Goal: Task Accomplishment & Management: Manage account settings

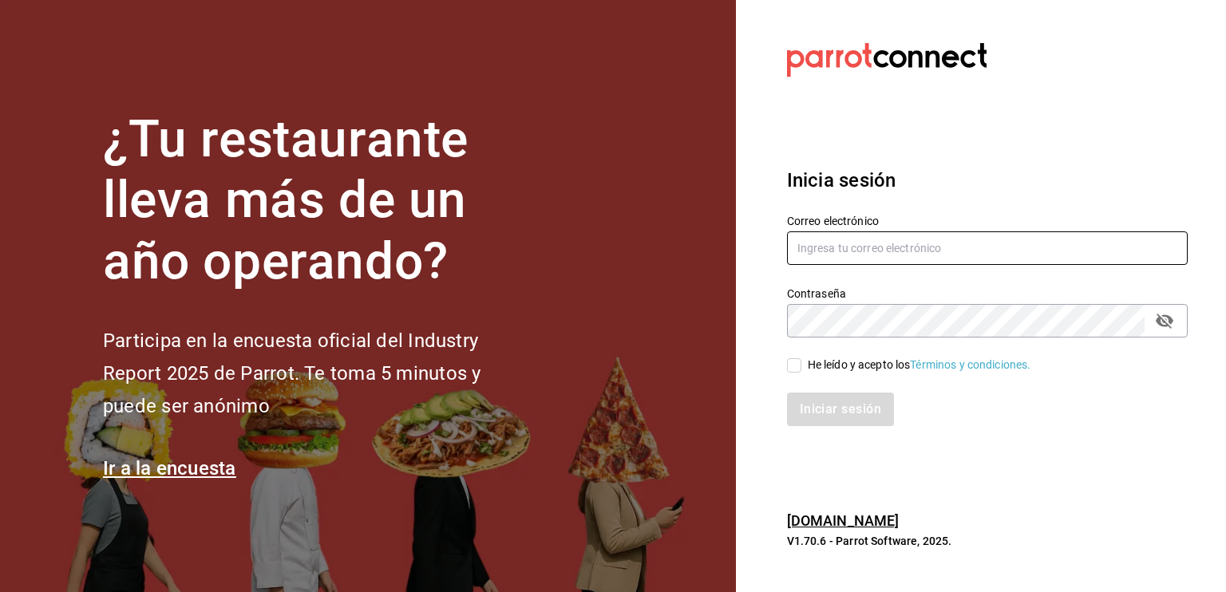
click at [822, 254] on input "text" at bounding box center [987, 249] width 401 height 34
type input "[EMAIL_ADDRESS][DOMAIN_NAME]"
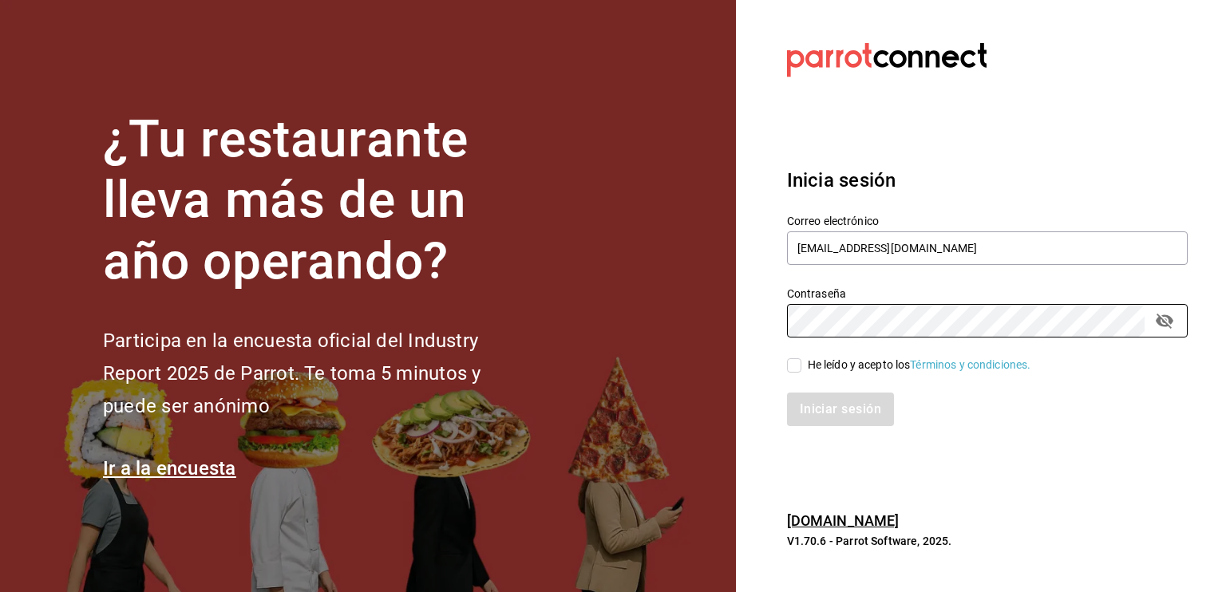
click at [793, 357] on div "He leído y acepto los Términos y condiciones." at bounding box center [987, 366] width 401 height 18
click at [793, 362] on input "He leído y acepto los Términos y condiciones." at bounding box center [794, 366] width 14 height 14
checkbox input "true"
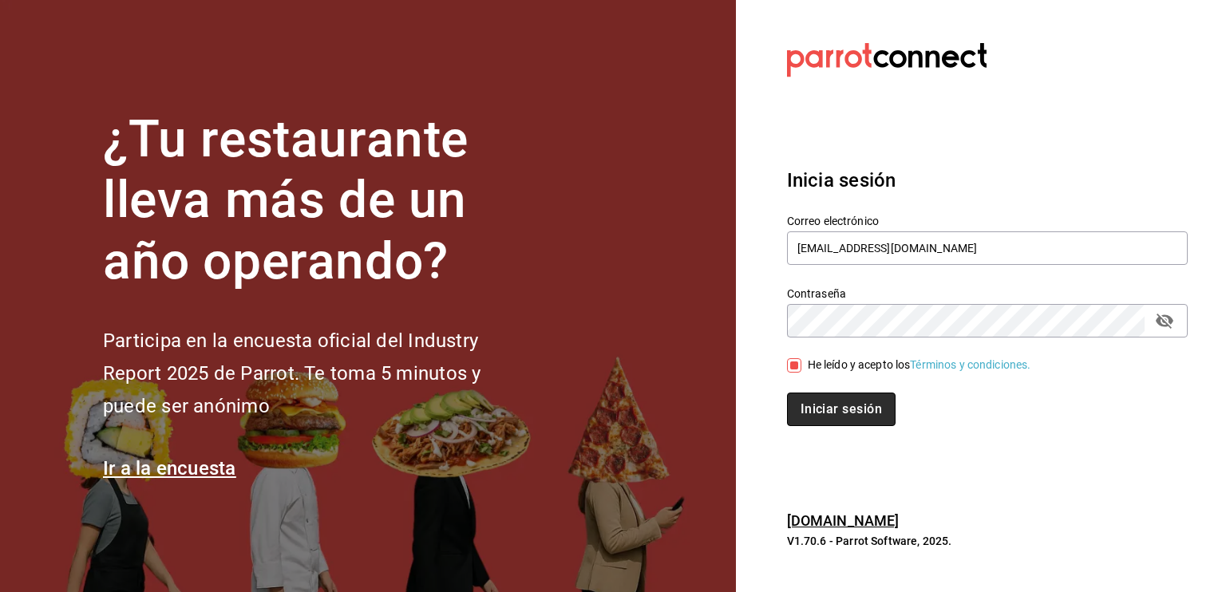
click at [808, 406] on button "Iniciar sesión" at bounding box center [841, 410] width 109 height 34
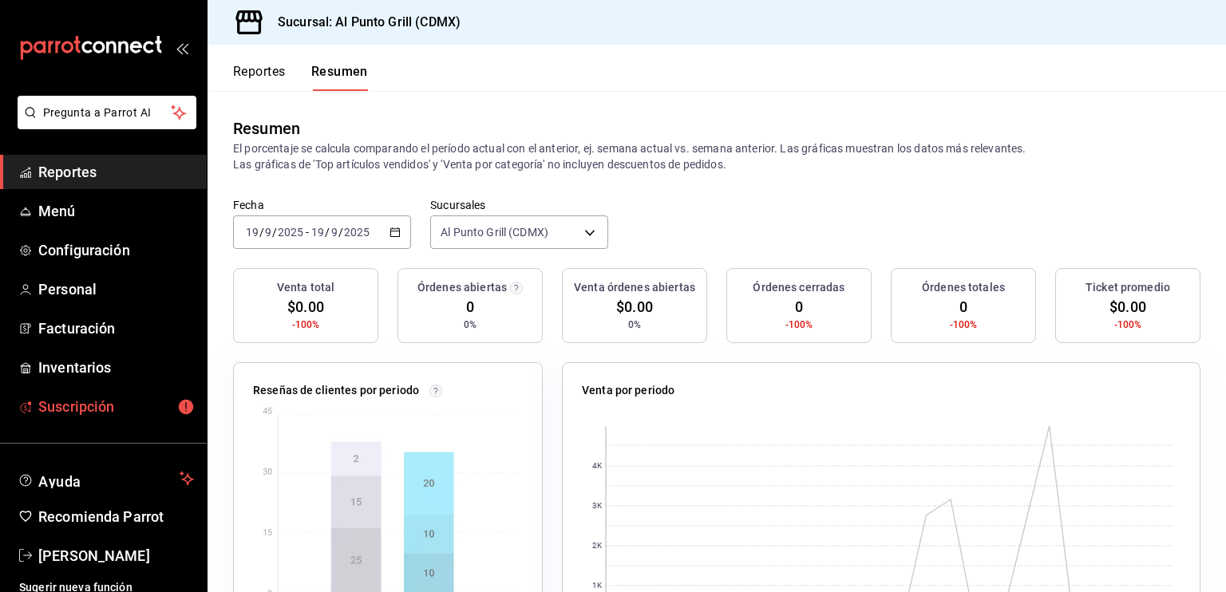
click at [108, 406] on span "Suscripción" at bounding box center [116, 407] width 156 height 22
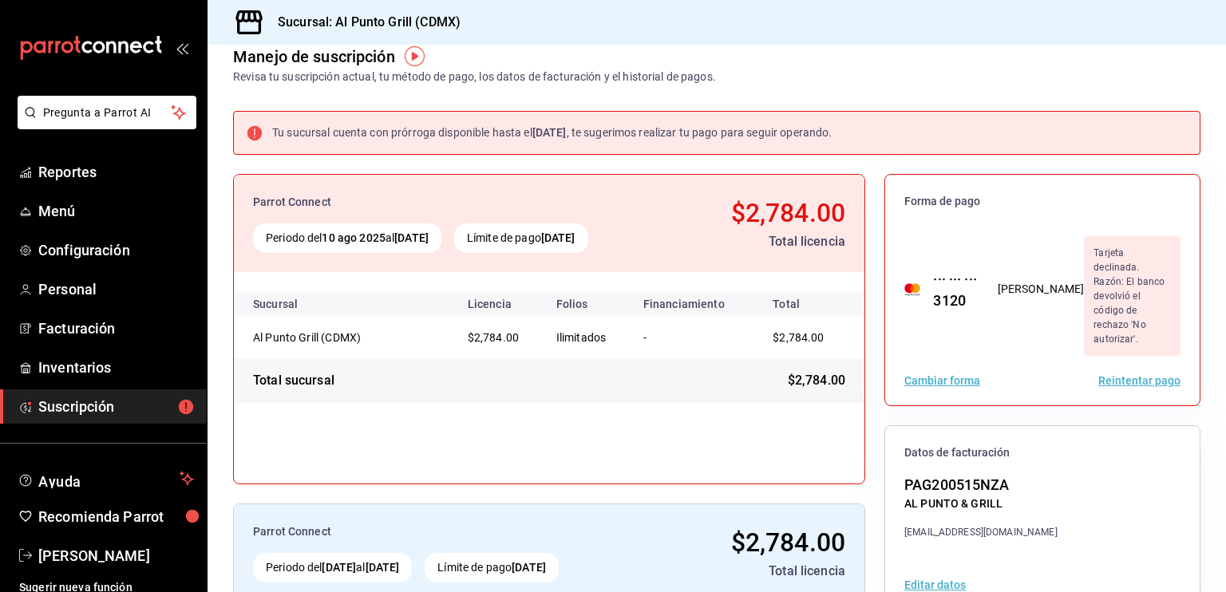
scroll to position [29, 0]
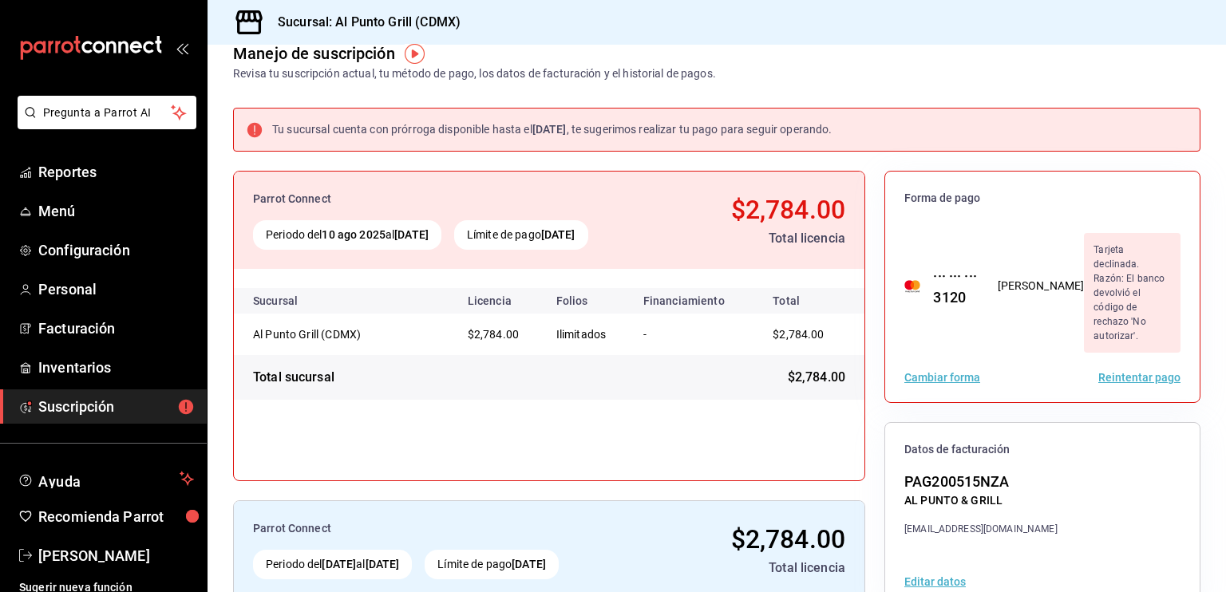
click at [1119, 372] on button "Reintentar pago" at bounding box center [1140, 377] width 82 height 11
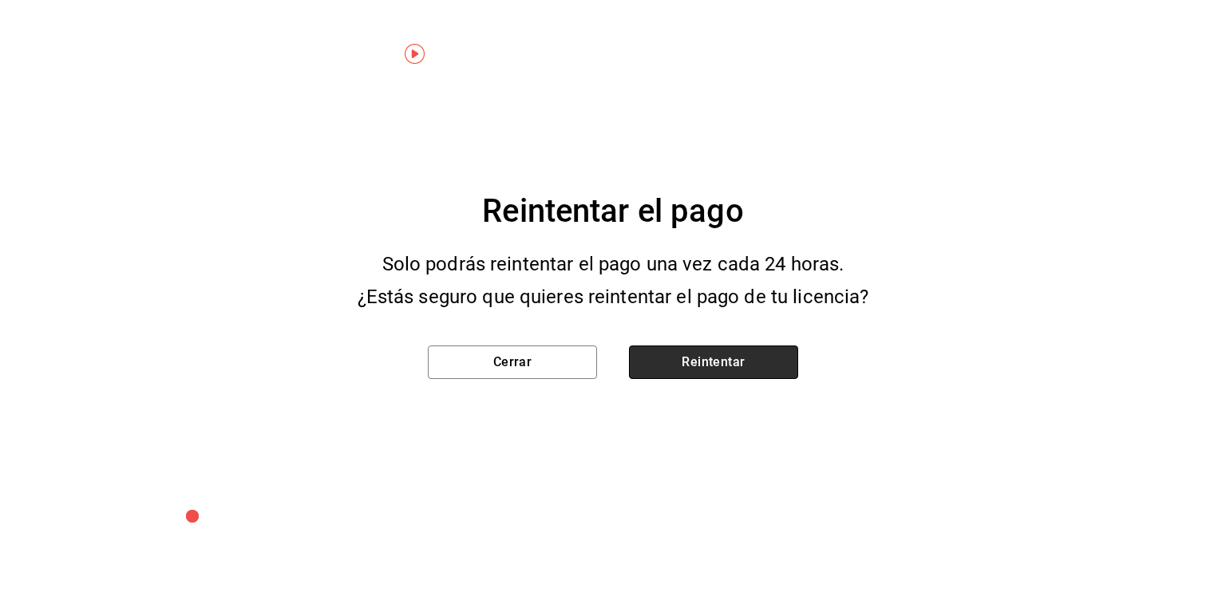
click at [724, 364] on button "Reintentar" at bounding box center [713, 363] width 169 height 34
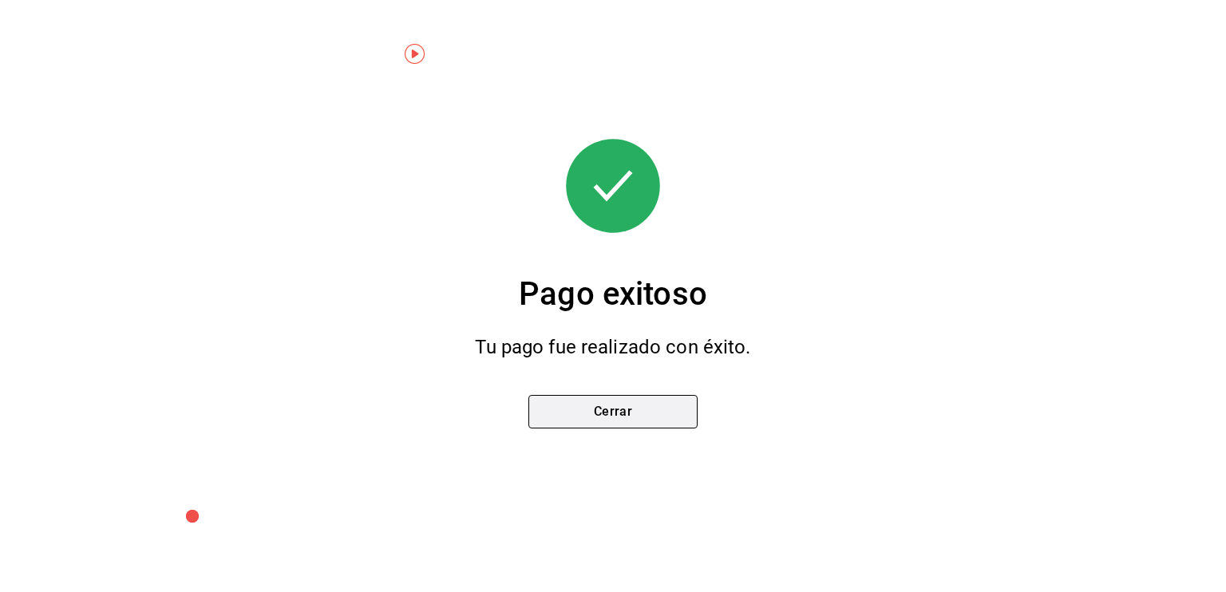
click at [666, 415] on button "Cerrar" at bounding box center [613, 412] width 169 height 34
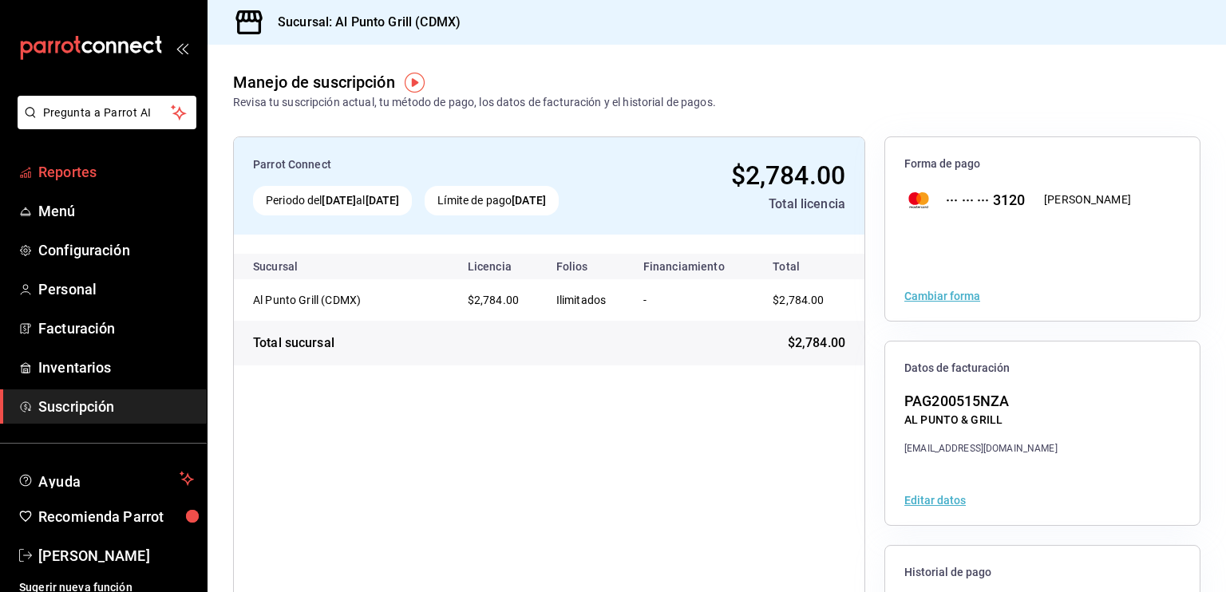
click at [103, 176] on span "Reportes" at bounding box center [116, 172] width 156 height 22
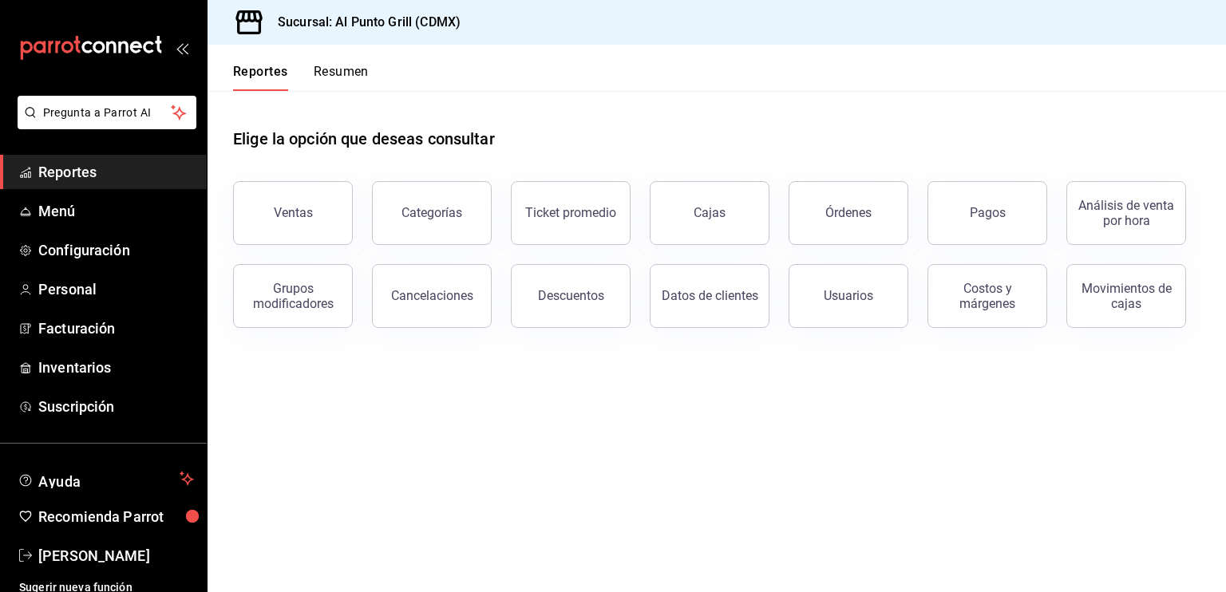
scroll to position [10, 0]
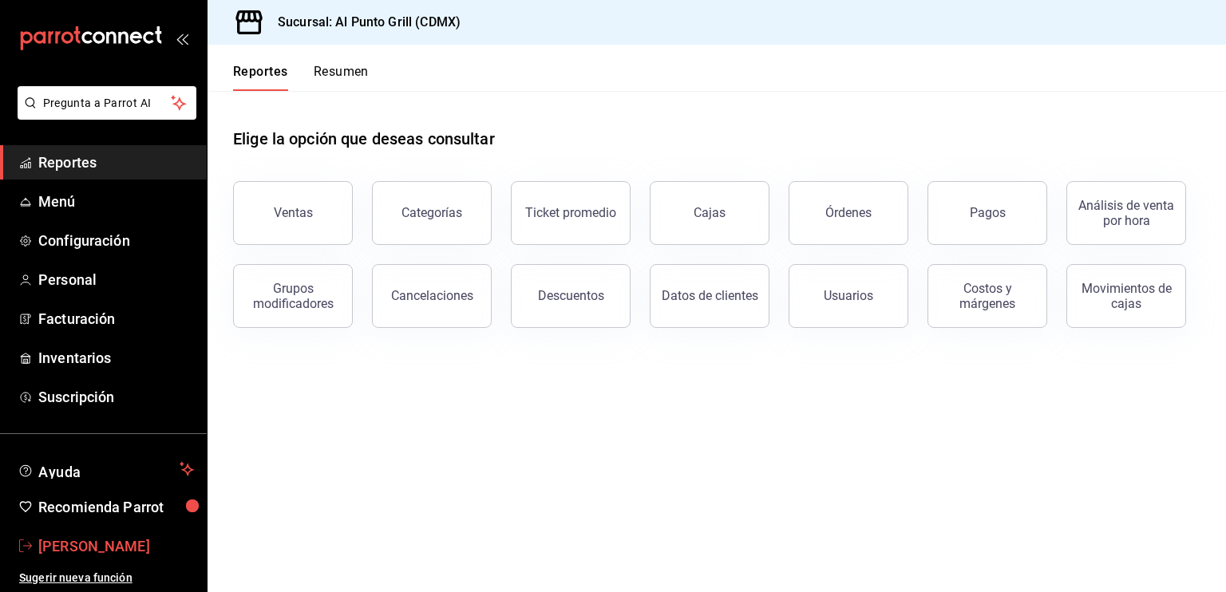
click at [111, 541] on span "David Galicia" at bounding box center [116, 547] width 156 height 22
